Goal: Information Seeking & Learning: Learn about a topic

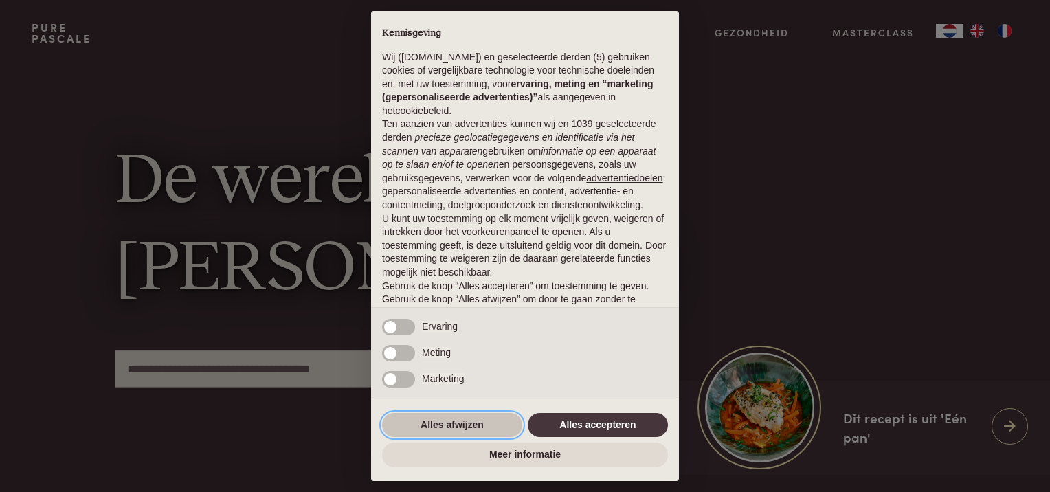
click at [434, 421] on button "Alles afwijzen" at bounding box center [452, 425] width 140 height 25
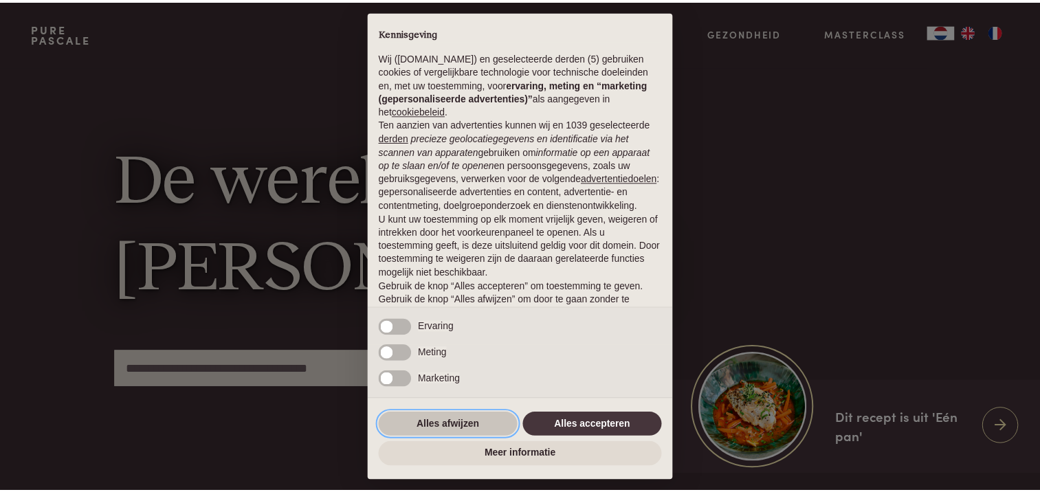
scroll to position [60, 0]
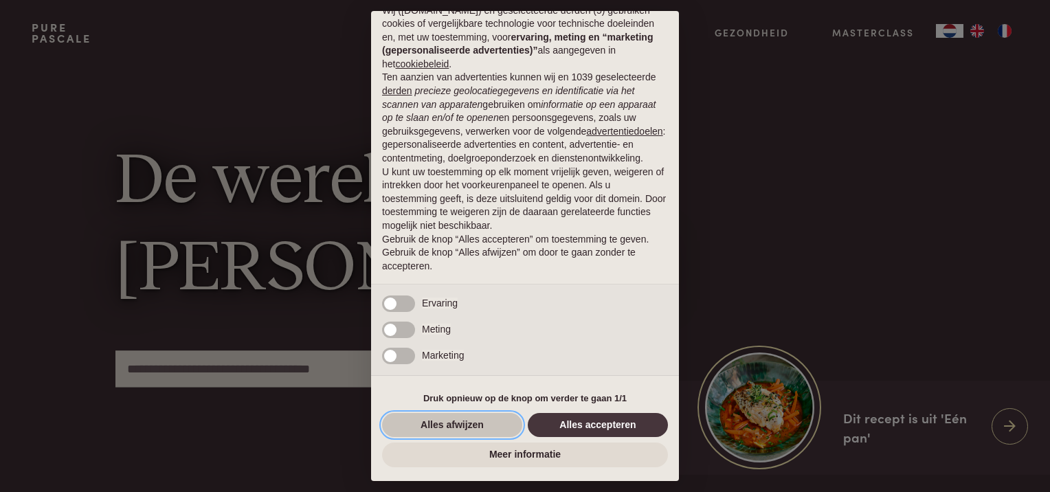
click at [478, 422] on button "Alles afwijzen" at bounding box center [452, 425] width 140 height 25
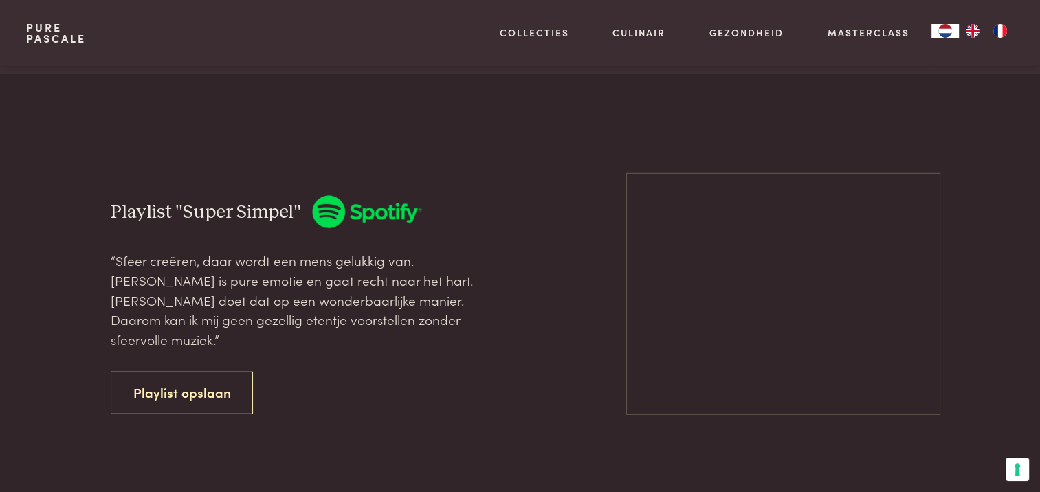
scroll to position [3644, 0]
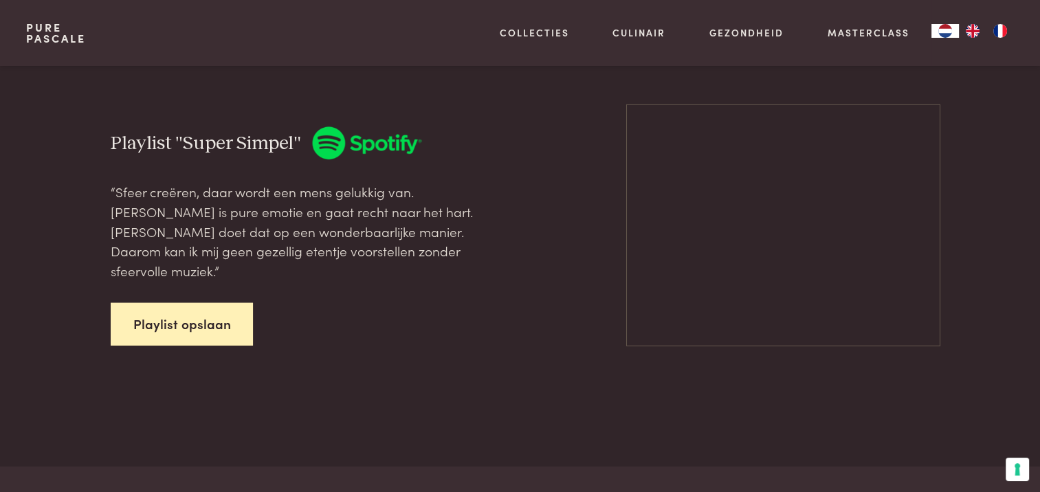
click at [187, 329] on link "Playlist opslaan" at bounding box center [182, 324] width 143 height 43
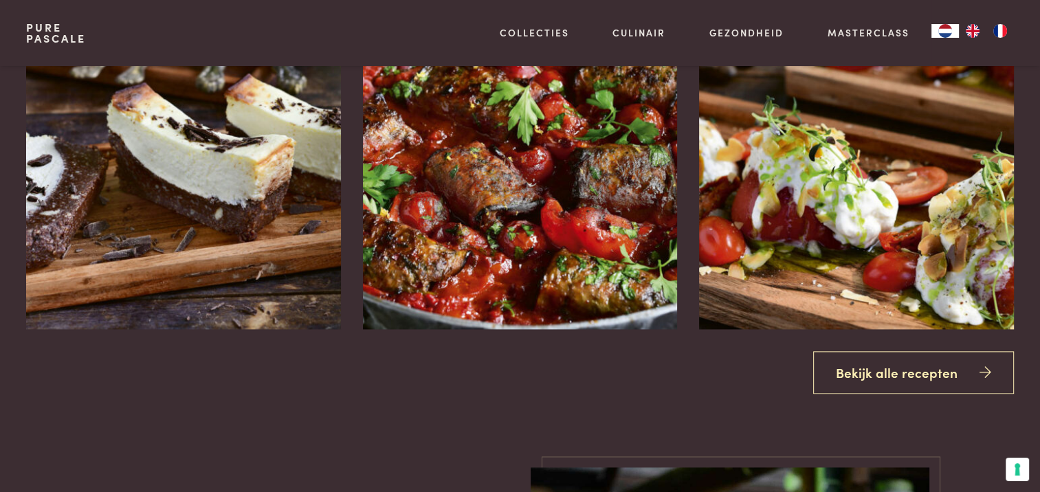
scroll to position [1650, 0]
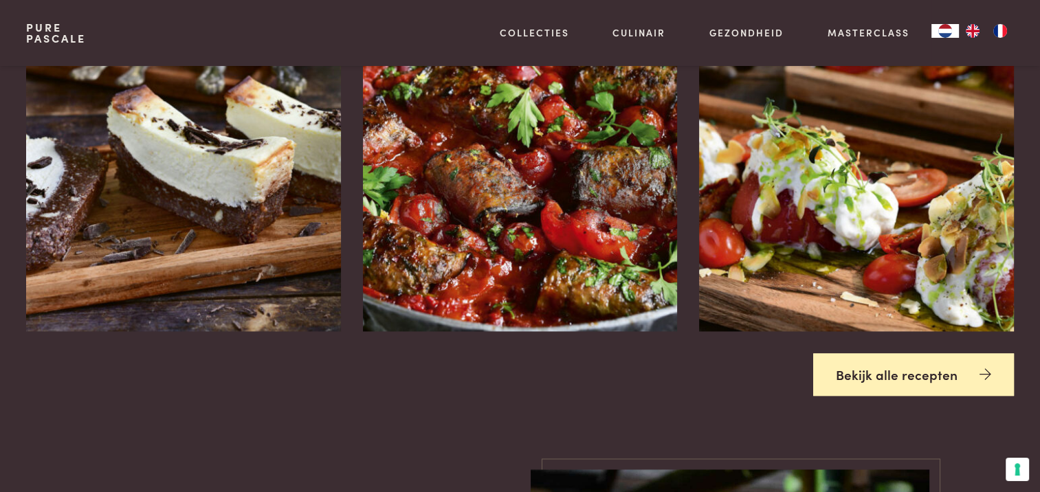
click at [874, 381] on link "Bekijk alle recepten" at bounding box center [913, 374] width 201 height 43
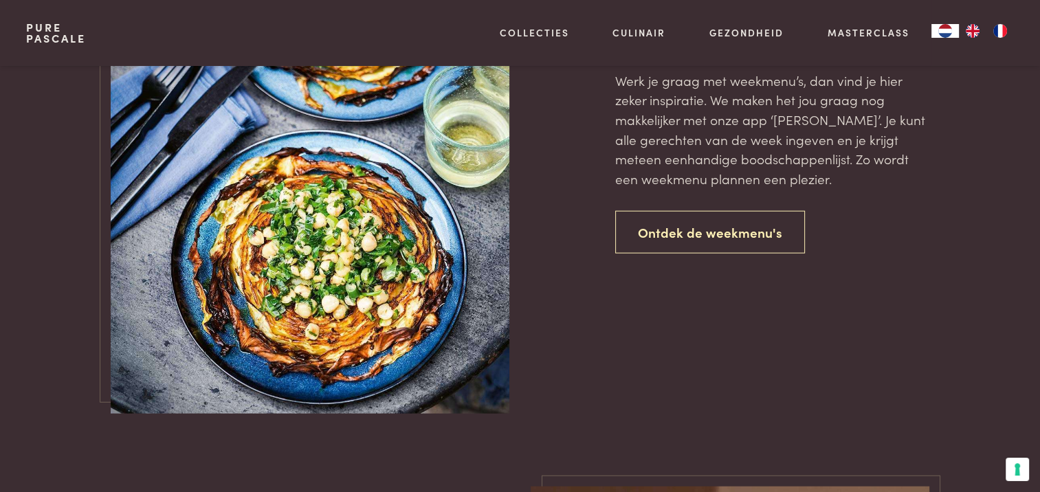
scroll to position [3094, 0]
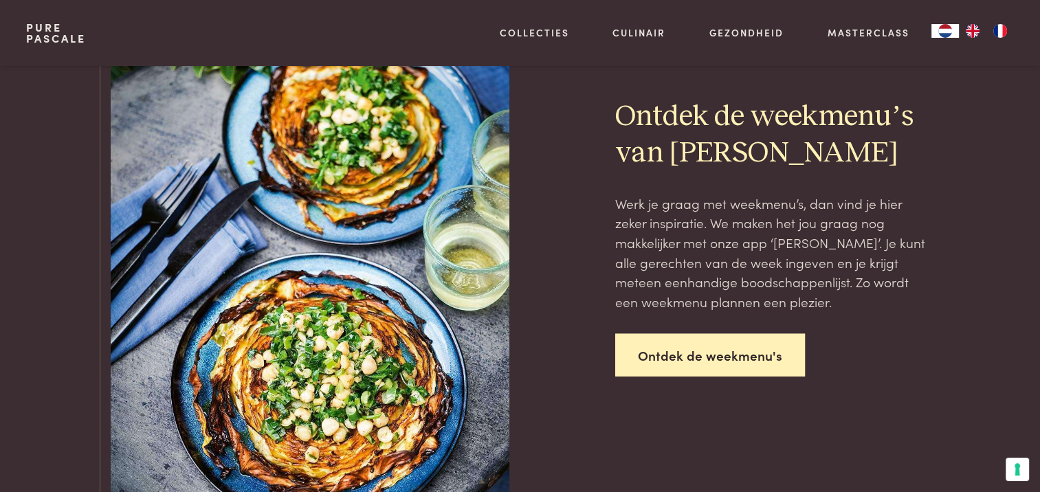
click at [670, 352] on link "Ontdek de weekmenu's" at bounding box center [710, 355] width 190 height 43
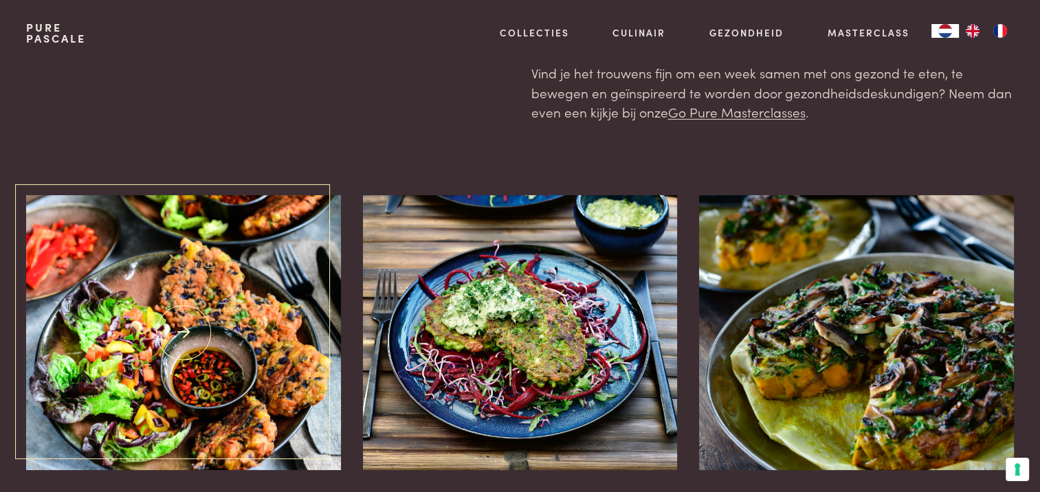
scroll to position [275, 0]
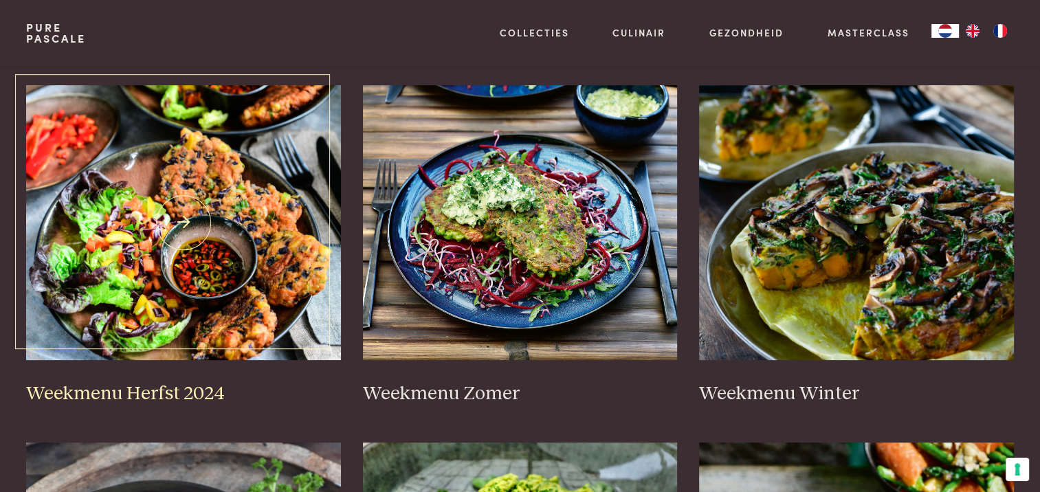
click at [154, 390] on h3 "Weekmenu Herfst 2024" at bounding box center [183, 394] width 315 height 24
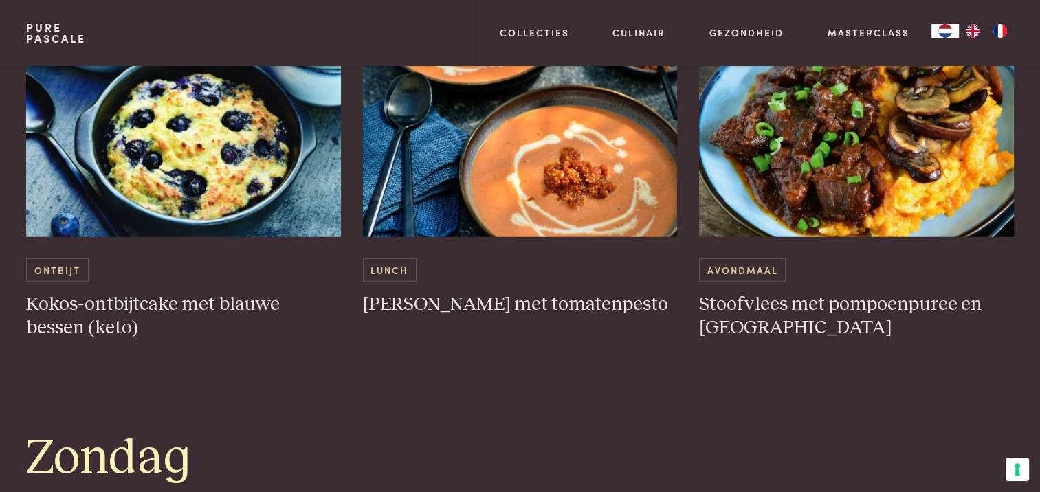
scroll to position [3712, 0]
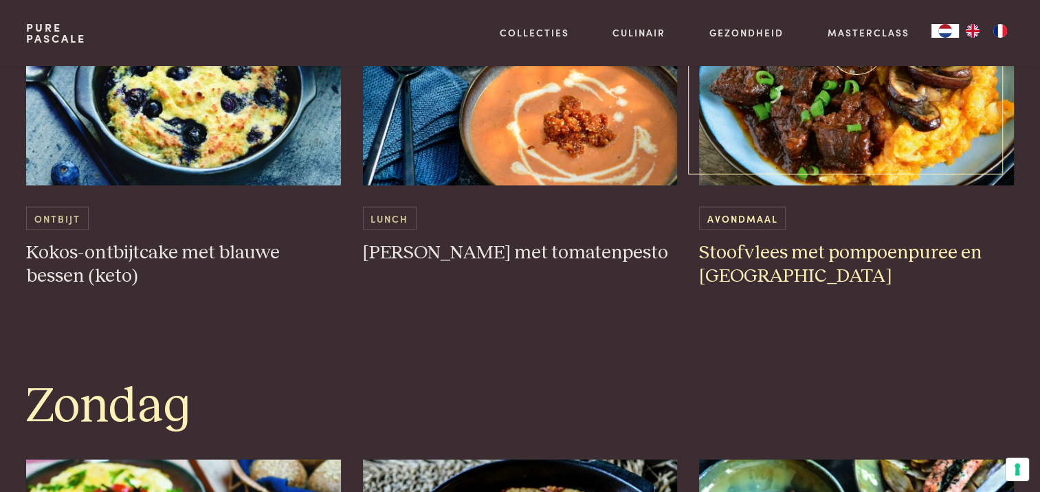
click at [770, 269] on h3 "Stoofvlees met pompoenpuree en champignons" at bounding box center [856, 264] width 315 height 47
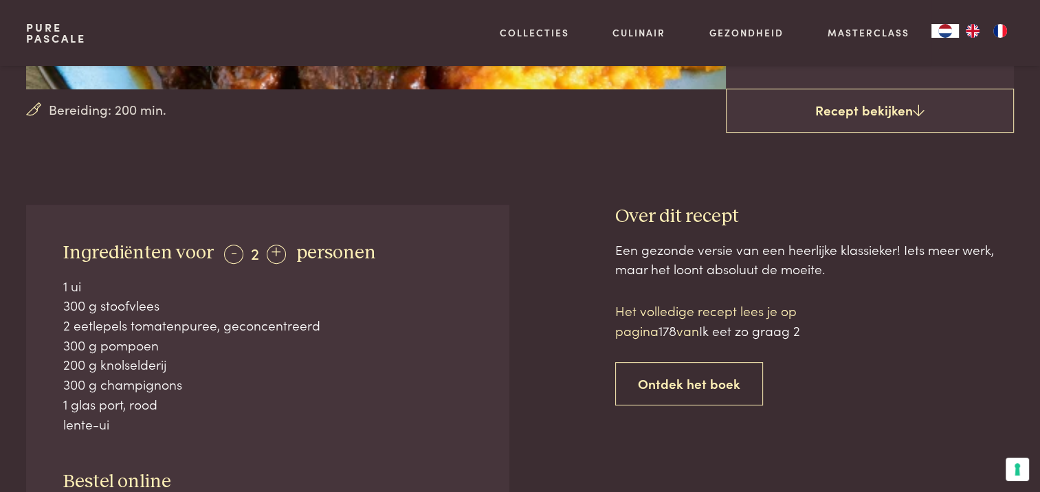
scroll to position [412, 0]
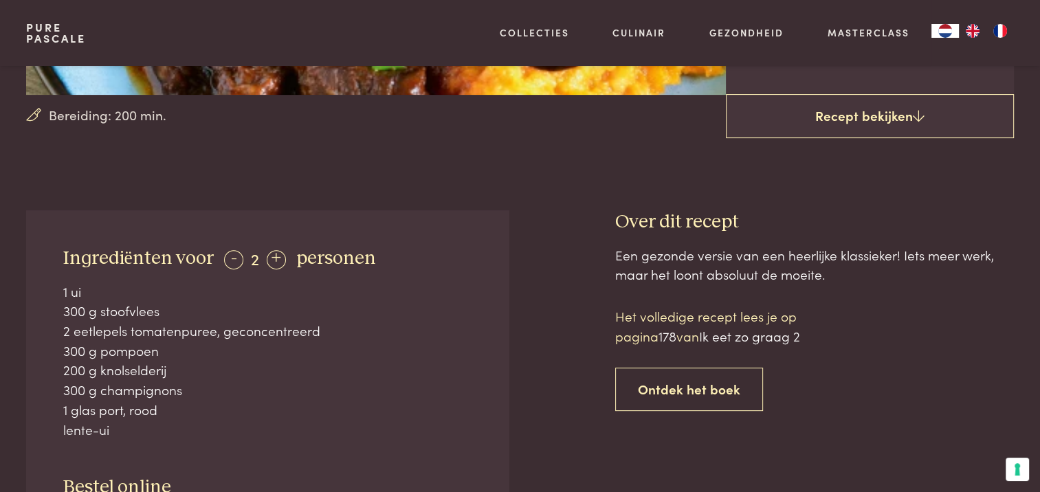
click at [162, 332] on div "2 eetlepels tomatenpuree, geconcentreerd" at bounding box center [268, 331] width 410 height 20
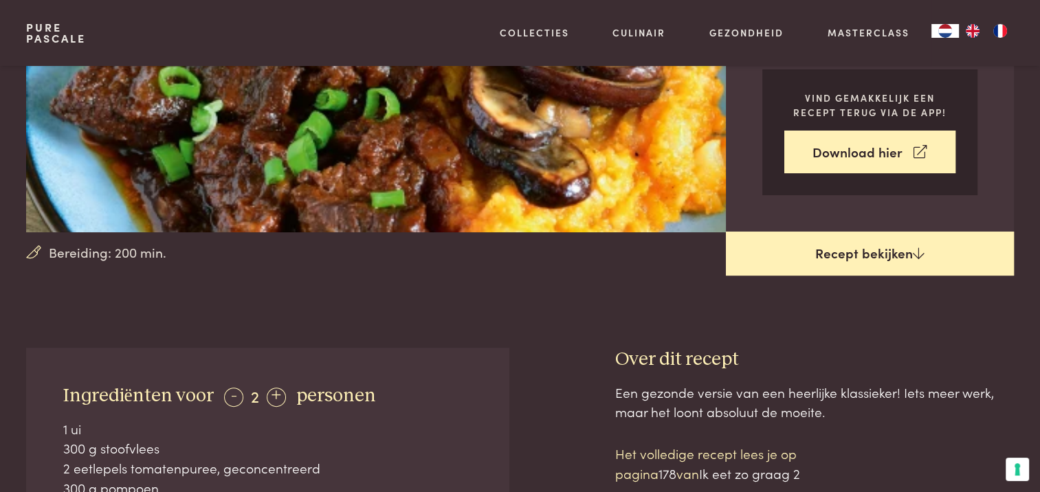
click at [822, 261] on link "Recept bekijken" at bounding box center [870, 254] width 288 height 44
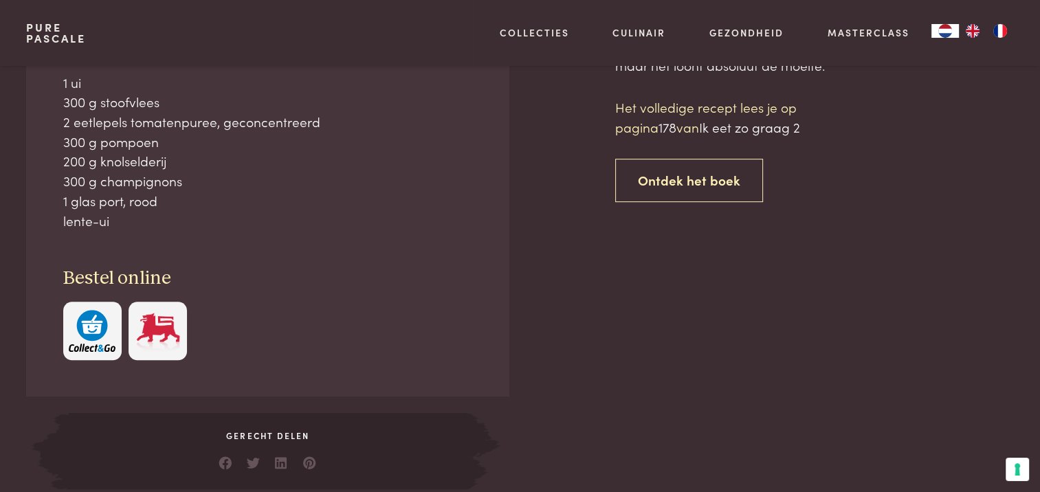
scroll to position [622, 0]
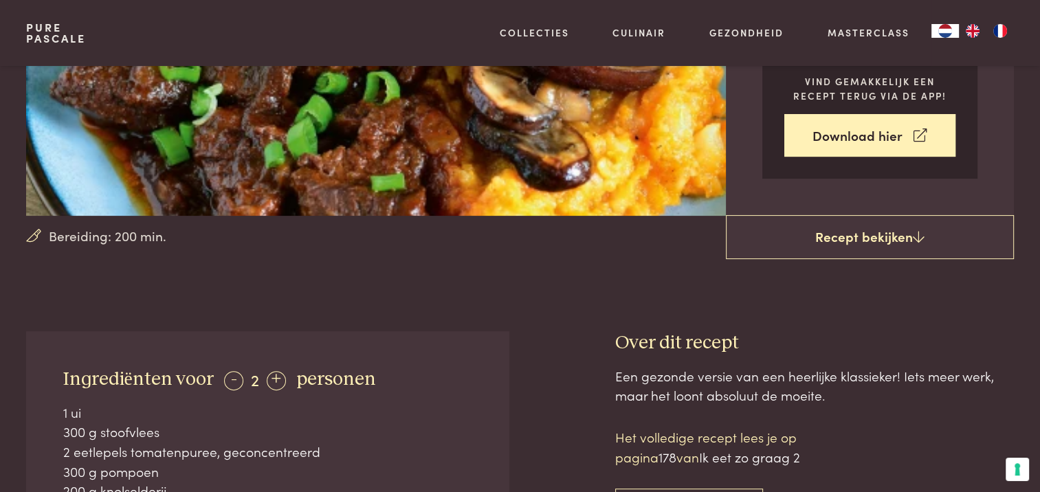
scroll to position [278, 0]
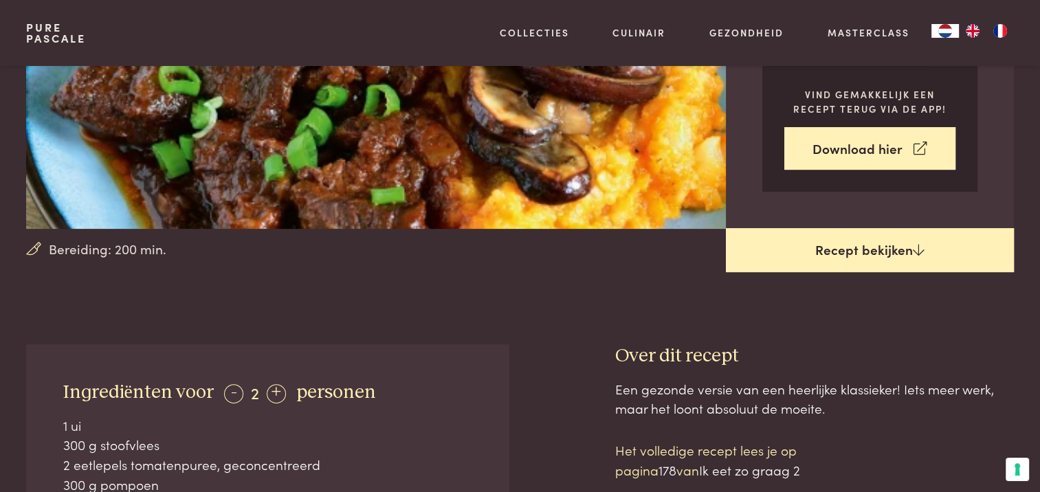
click at [917, 247] on icon at bounding box center [919, 249] width 12 height 13
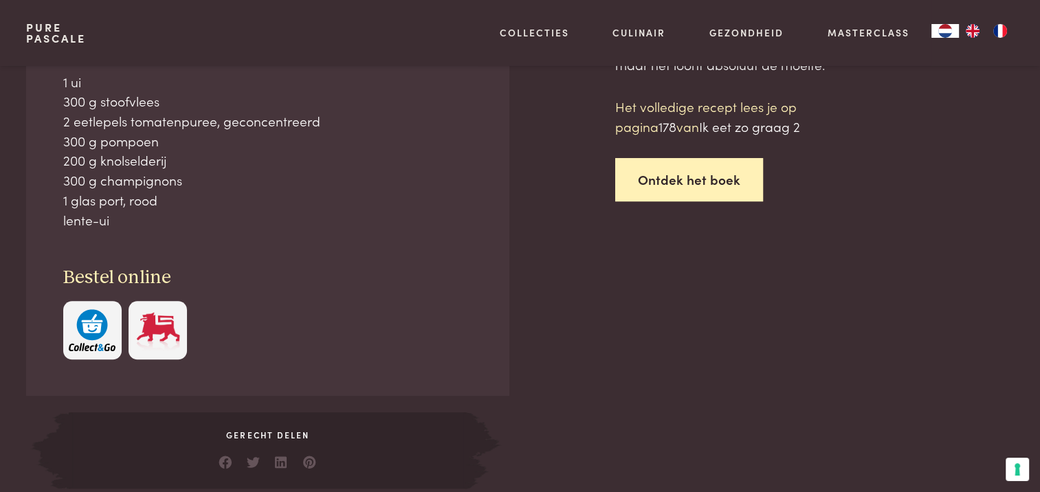
click at [698, 184] on link "Ontdek het boek" at bounding box center [689, 179] width 148 height 43
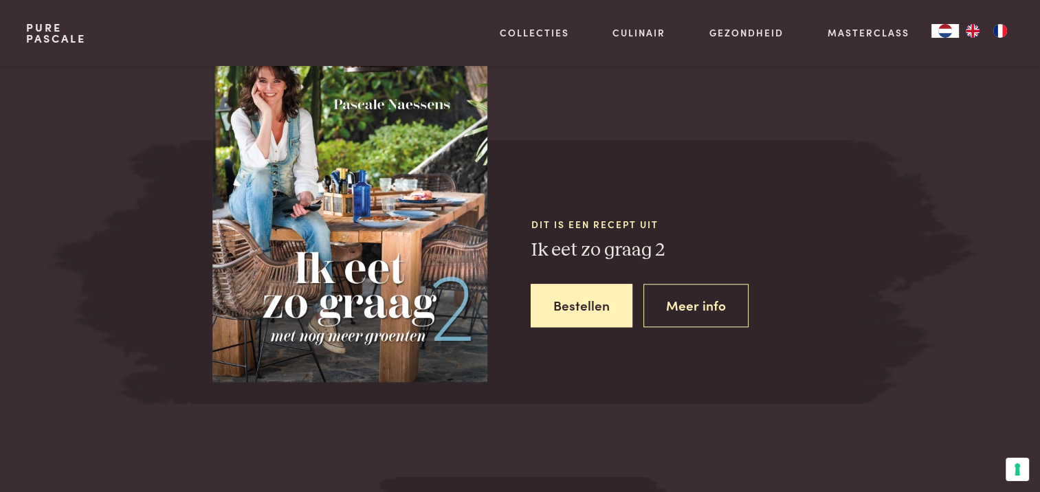
scroll to position [1256, 0]
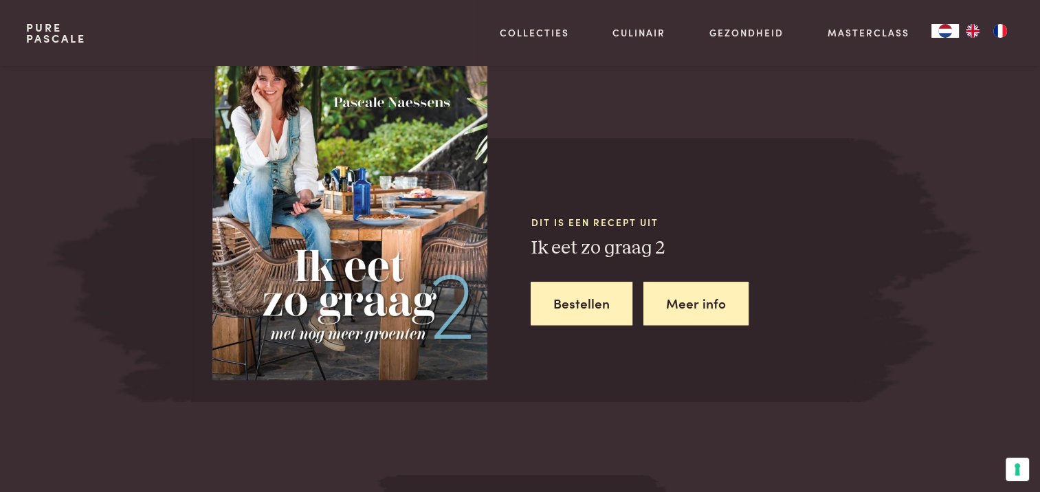
click at [675, 315] on link "Meer info" at bounding box center [695, 303] width 105 height 43
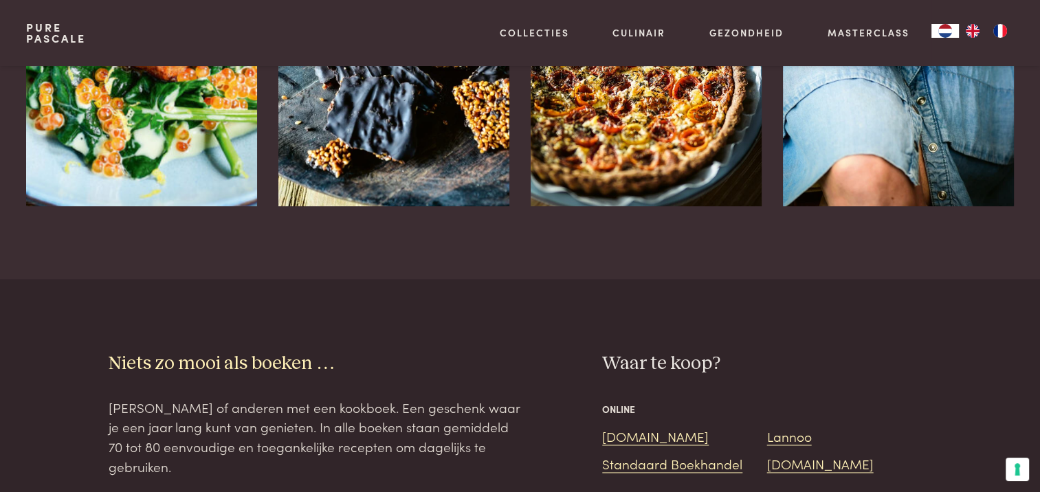
scroll to position [1650, 0]
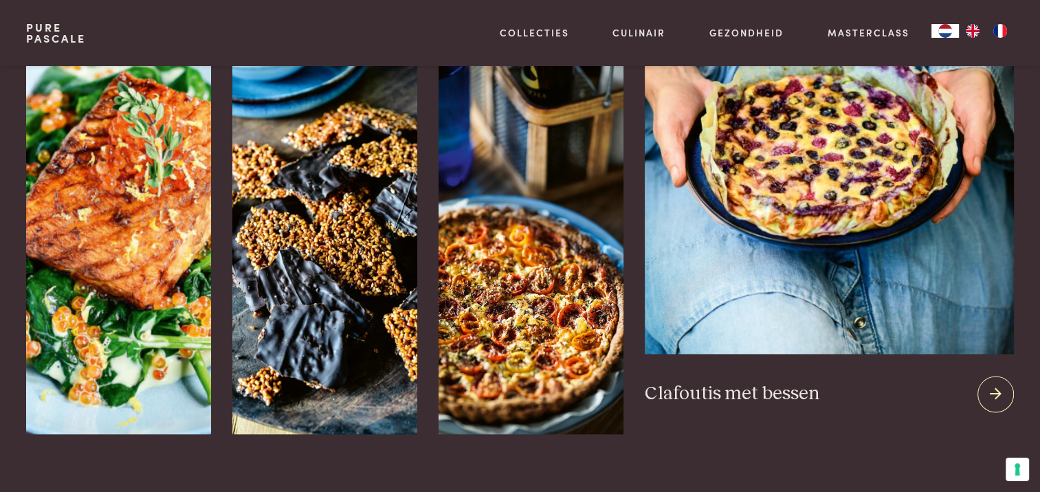
click at [905, 225] on img at bounding box center [829, 188] width 368 height 332
click at [778, 399] on h3 "Clafoutis met bessen" at bounding box center [732, 394] width 175 height 24
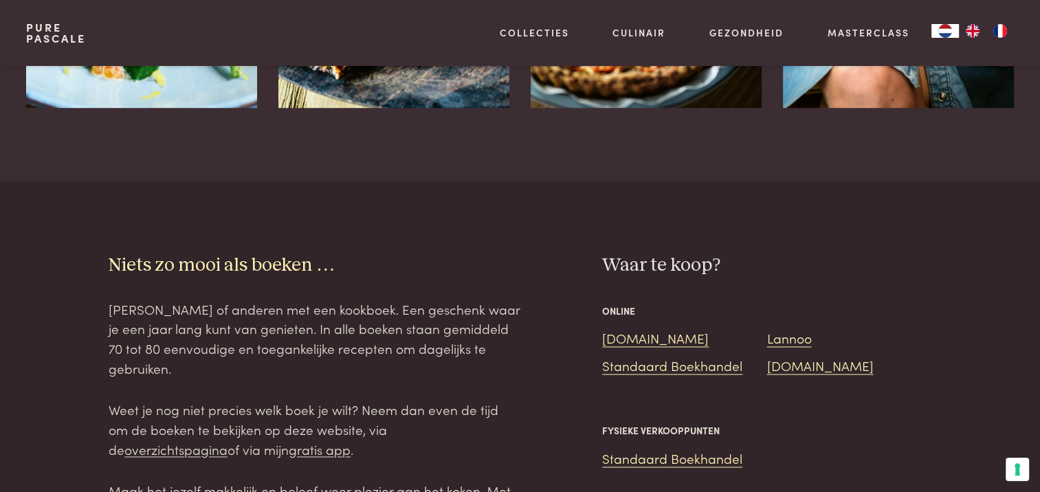
scroll to position [1994, 0]
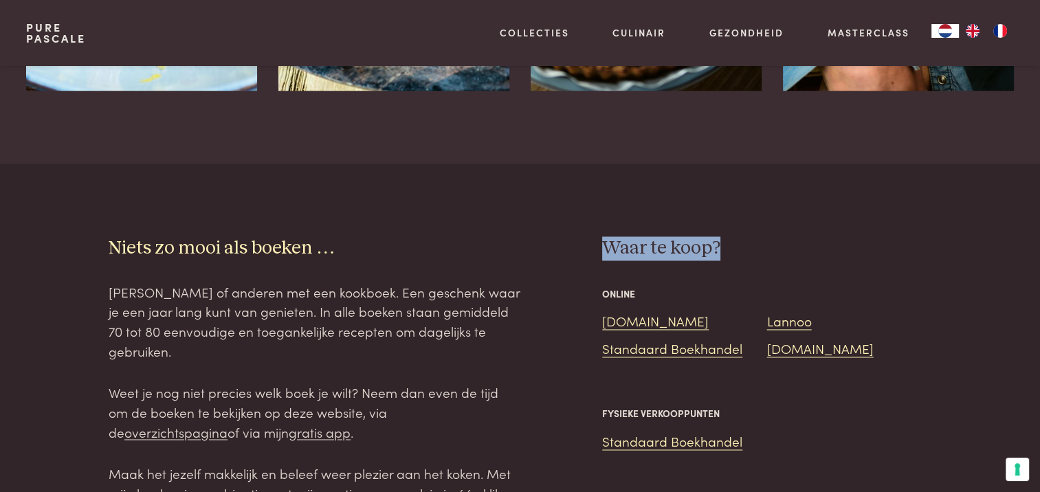
drag, startPoint x: 948, startPoint y: 216, endPoint x: 532, endPoint y: 278, distance: 420.5
click at [528, 287] on section "Niets zo mooi als boeken … Verwen jezelf of anderen met een kookboek. Een gesch…" at bounding box center [520, 430] width 1040 height 533
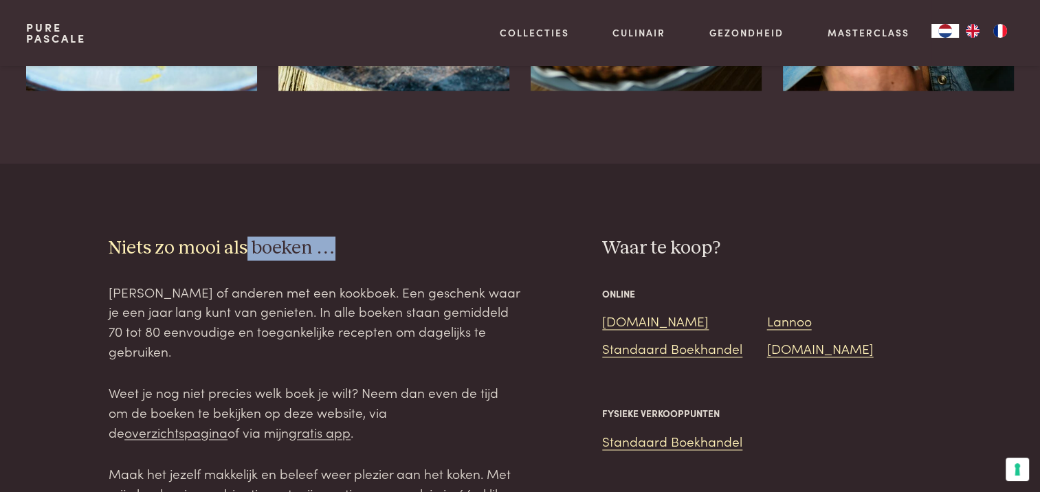
drag, startPoint x: 491, startPoint y: 129, endPoint x: 223, endPoint y: 151, distance: 269.1
click at [229, 151] on main "“Wellicht het beste boek dat je tot nu toe hebt uitgebracht, omwille van de var…" at bounding box center [520, 427] width 1040 height 4842
drag, startPoint x: 560, startPoint y: 194, endPoint x: 522, endPoint y: 199, distance: 37.4
click at [555, 195] on section "Niets zo mooi als boeken … Verwen jezelf of anderen met een kookboek. Een gesch…" at bounding box center [520, 430] width 1040 height 533
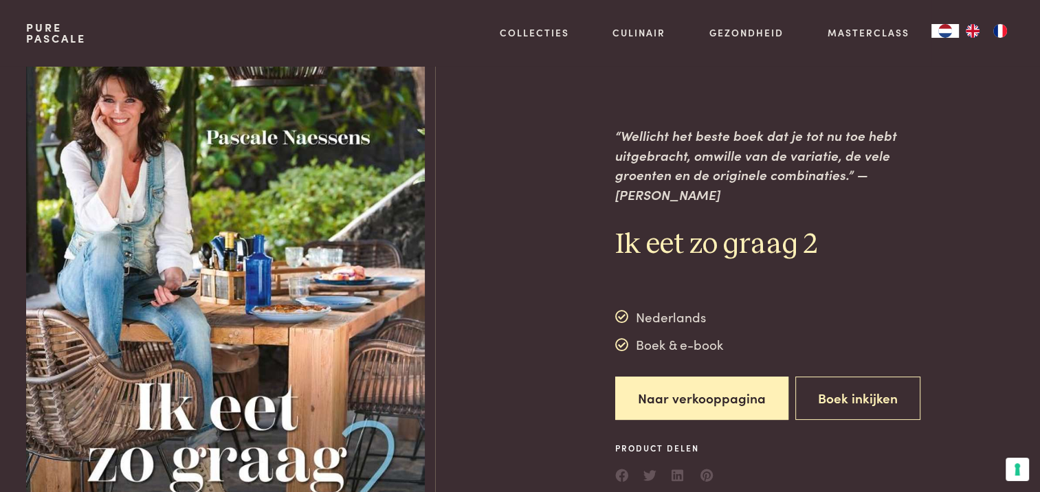
scroll to position [0, 0]
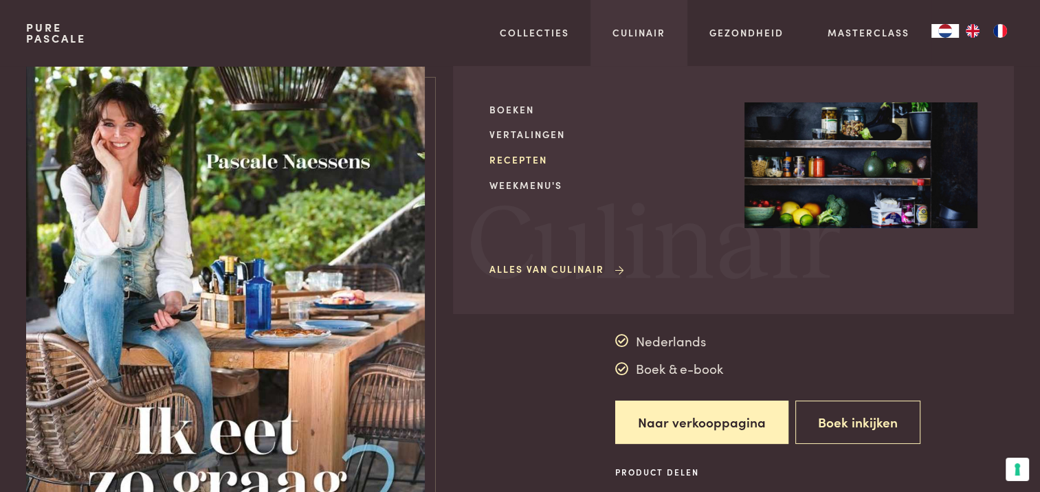
click at [537, 158] on link "Recepten" at bounding box center [605, 160] width 233 height 14
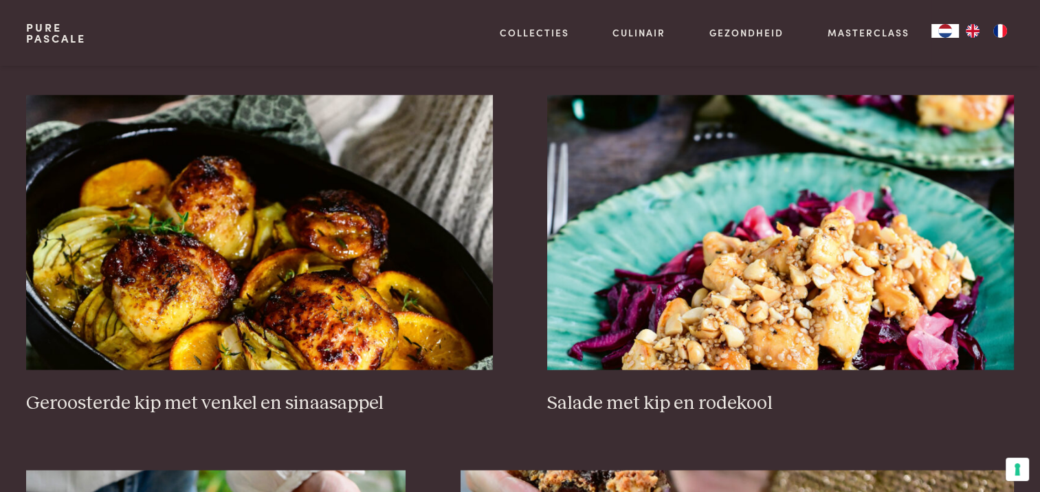
scroll to position [1787, 0]
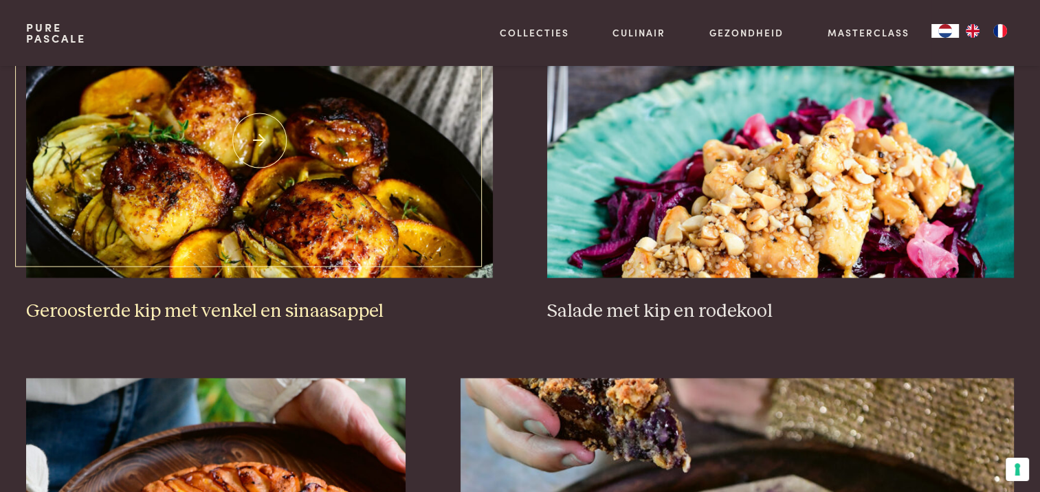
click at [204, 311] on h3 "Geroosterde kip met venkel en sinaasappel" at bounding box center [259, 312] width 466 height 24
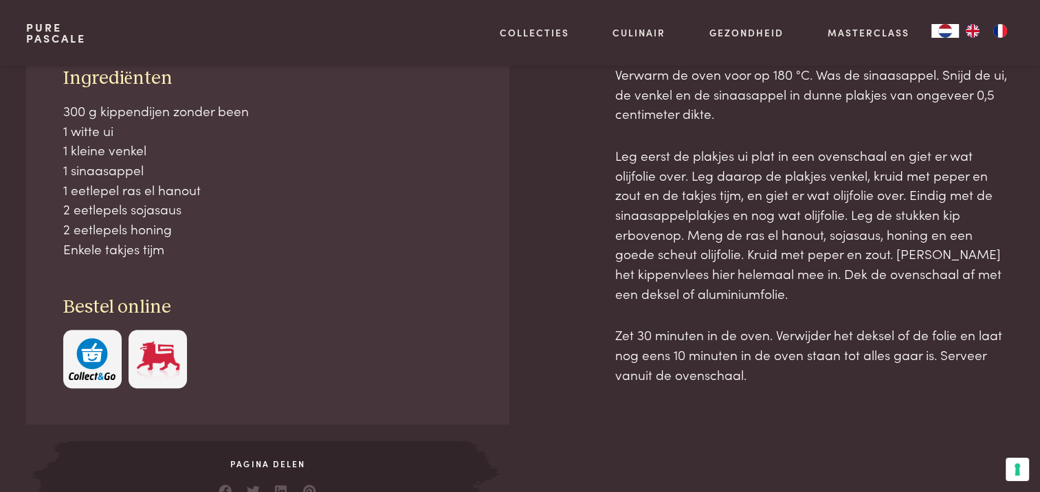
scroll to position [687, 0]
